Goal: Task Accomplishment & Management: Use online tool/utility

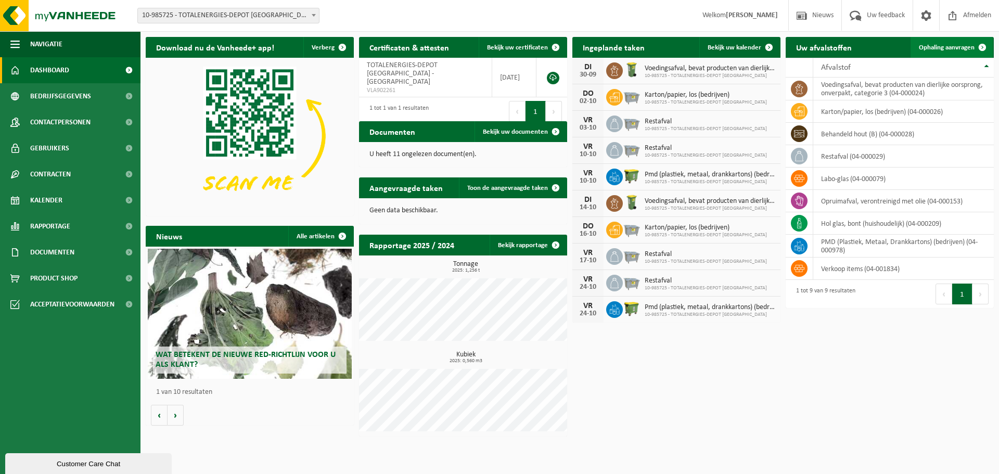
click at [969, 44] on span "Ophaling aanvragen" at bounding box center [947, 47] width 56 height 7
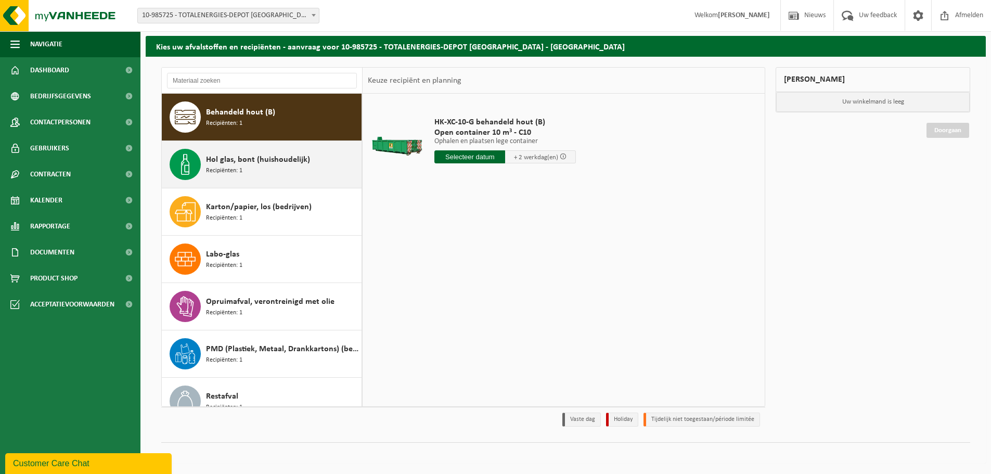
click at [287, 166] on div "Hol glas, bont (huishoudelijk) Recipiënten: 1" at bounding box center [282, 164] width 153 height 31
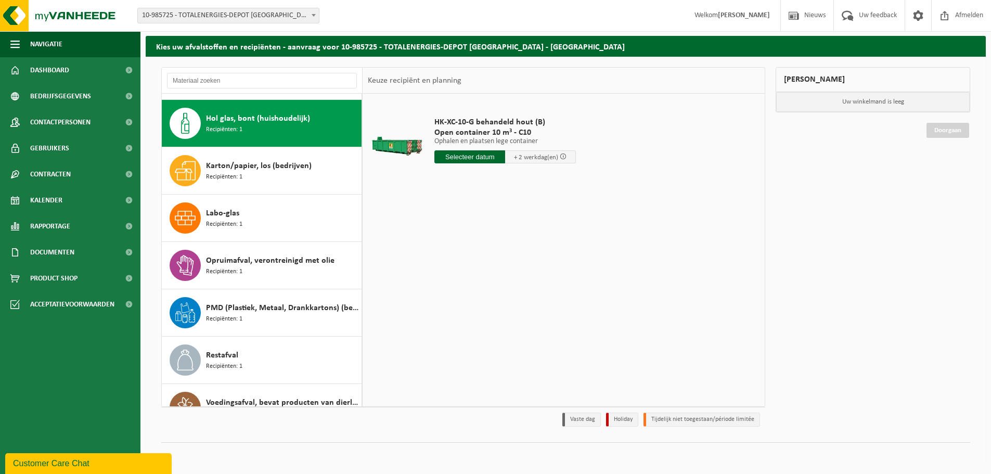
scroll to position [47, 0]
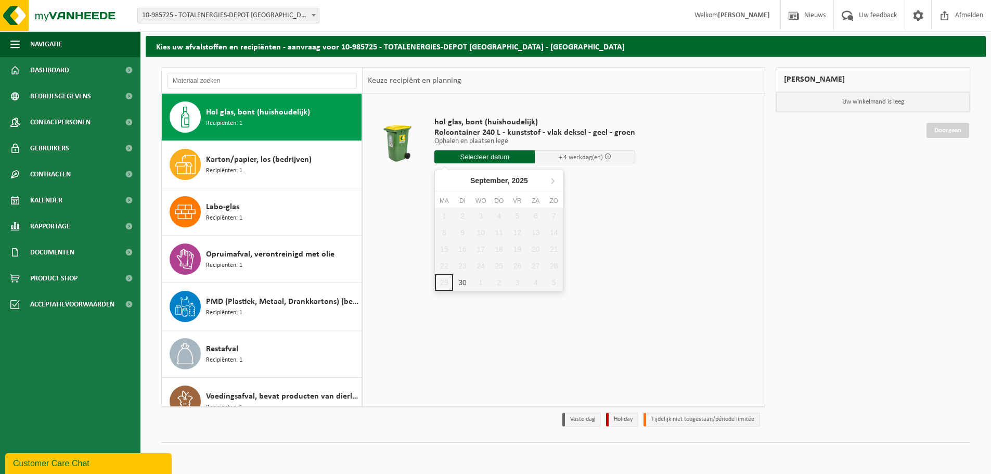
click at [509, 160] on input "text" at bounding box center [484, 156] width 100 height 13
click at [458, 279] on div "30" at bounding box center [462, 282] width 18 height 17
type input "Van 2025-09-30"
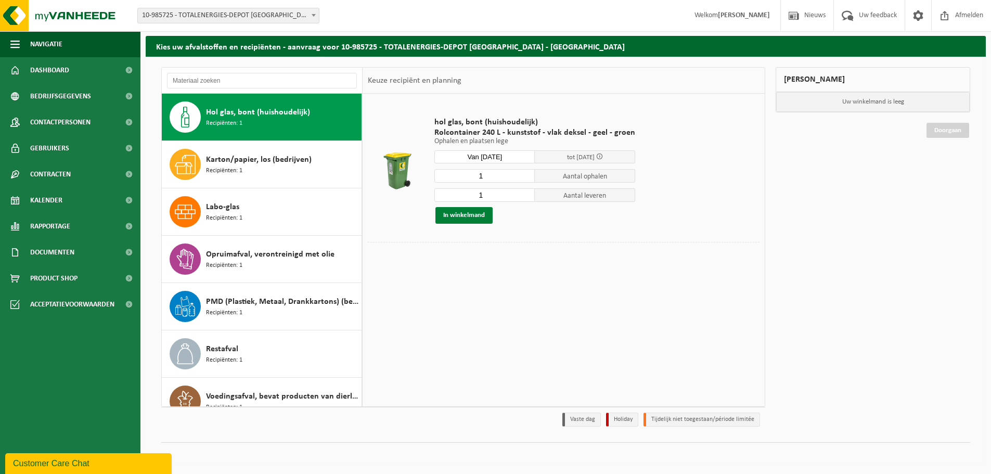
click at [469, 214] on button "In winkelmand" at bounding box center [463, 215] width 57 height 17
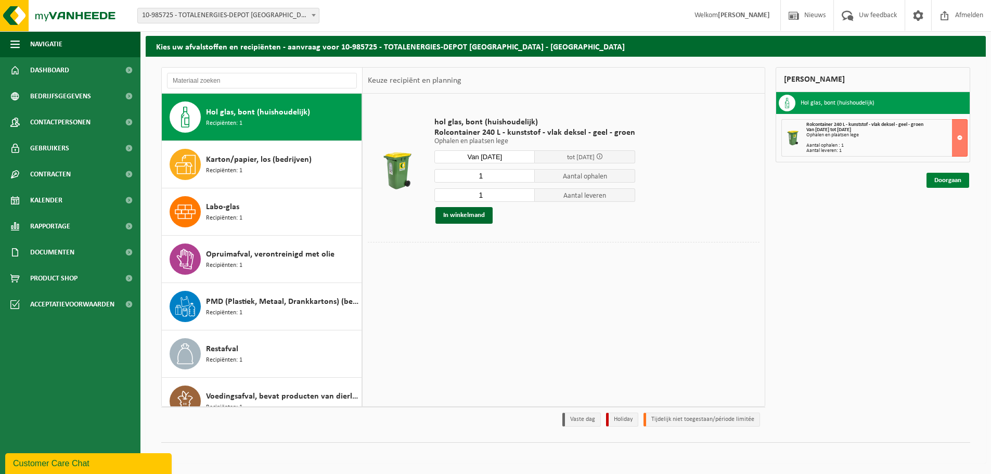
click at [952, 182] on link "Doorgaan" at bounding box center [948, 180] width 43 height 15
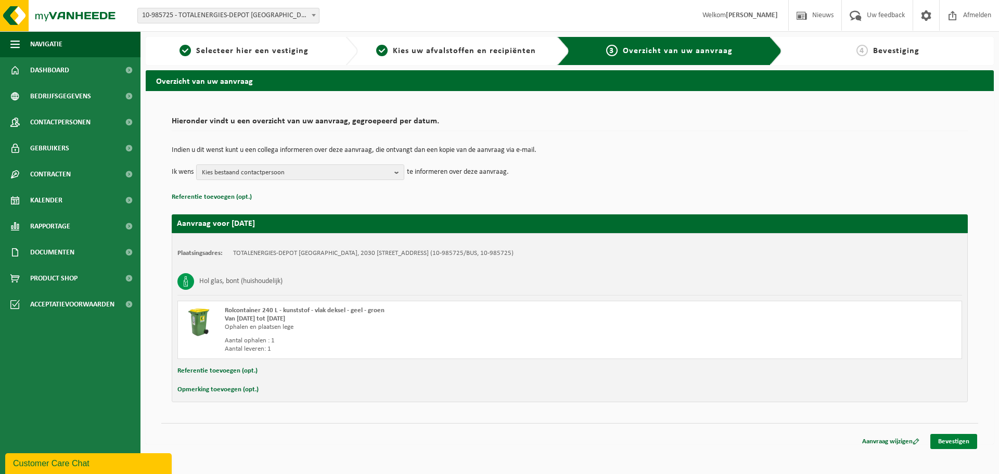
click at [953, 440] on link "Bevestigen" at bounding box center [953, 441] width 47 height 15
